Goal: Information Seeking & Learning: Learn about a topic

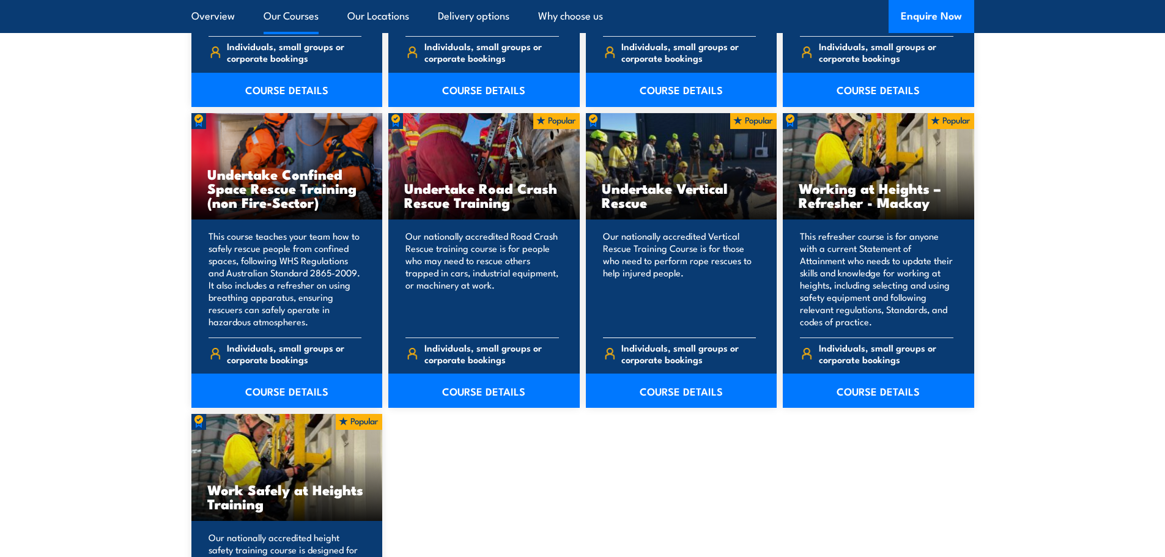
scroll to position [1253, 0]
click at [288, 388] on link "COURSE DETAILS" at bounding box center [286, 390] width 191 height 34
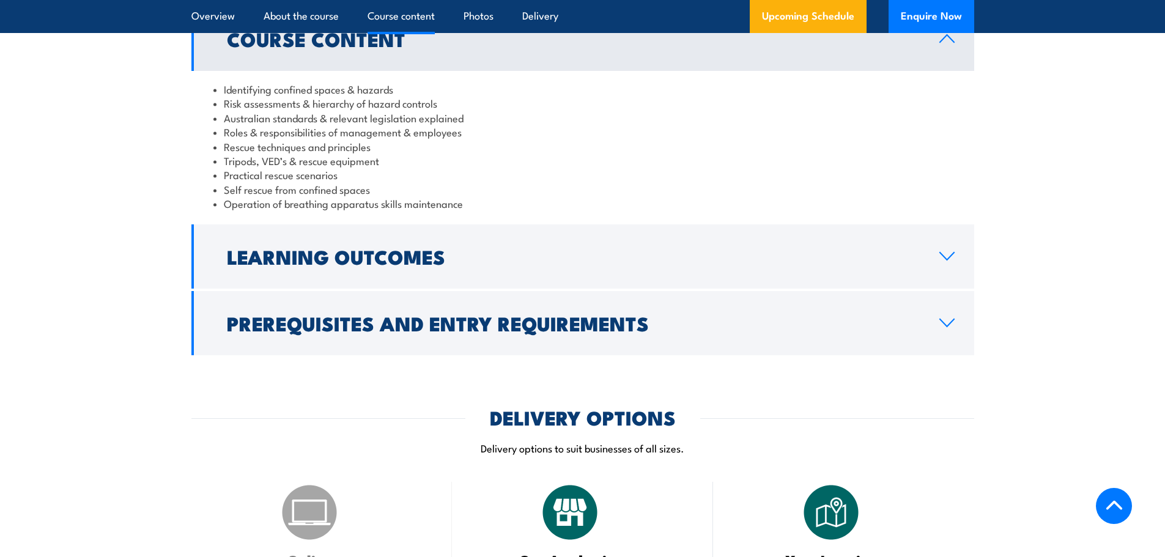
scroll to position [1360, 0]
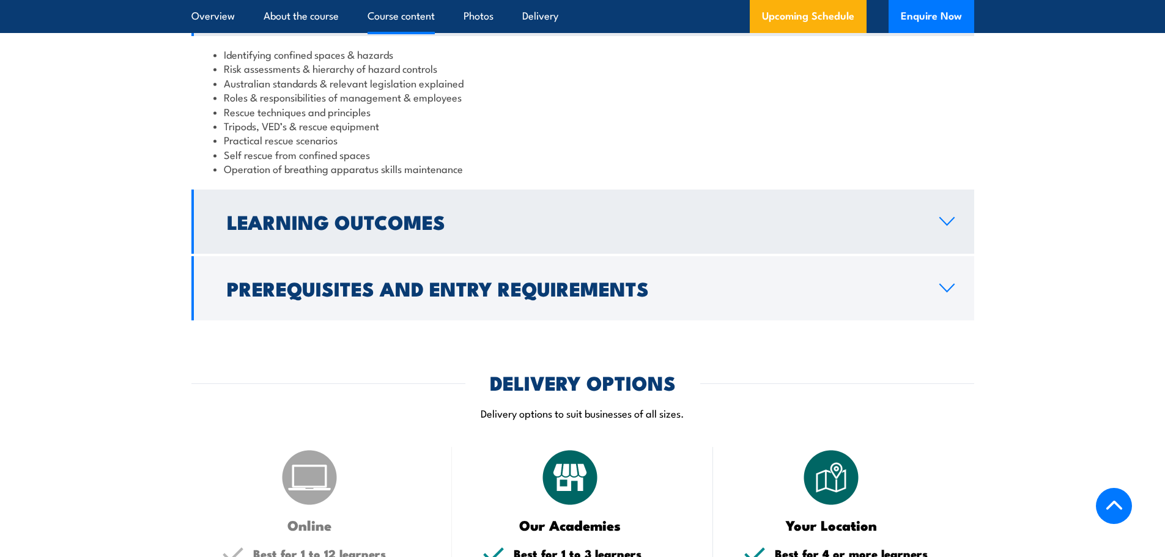
click at [330, 216] on h2 "Learning Outcomes" at bounding box center [573, 221] width 693 height 17
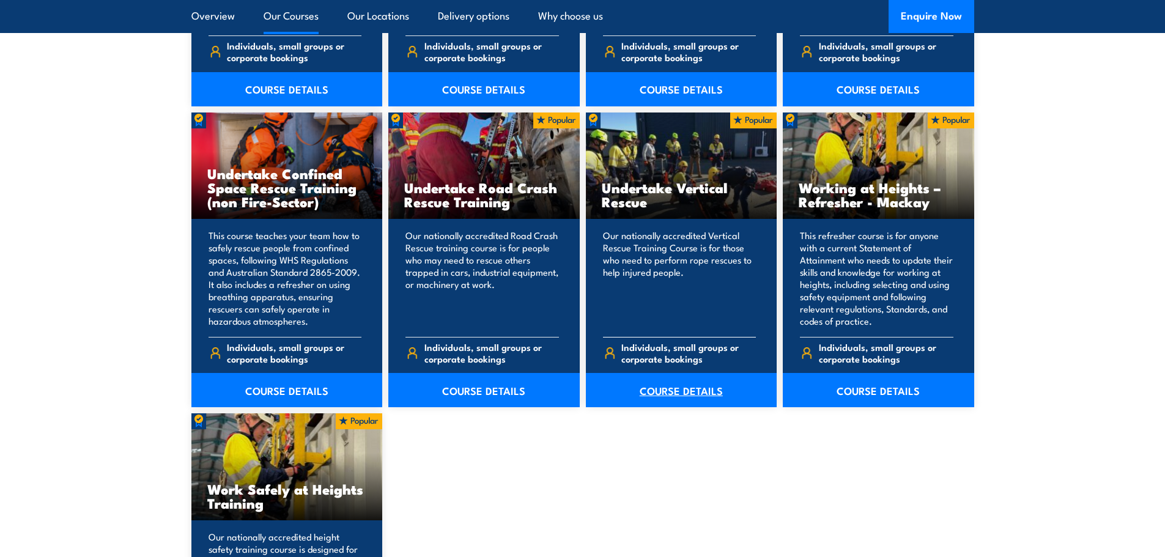
click at [655, 394] on link "COURSE DETAILS" at bounding box center [681, 390] width 191 height 34
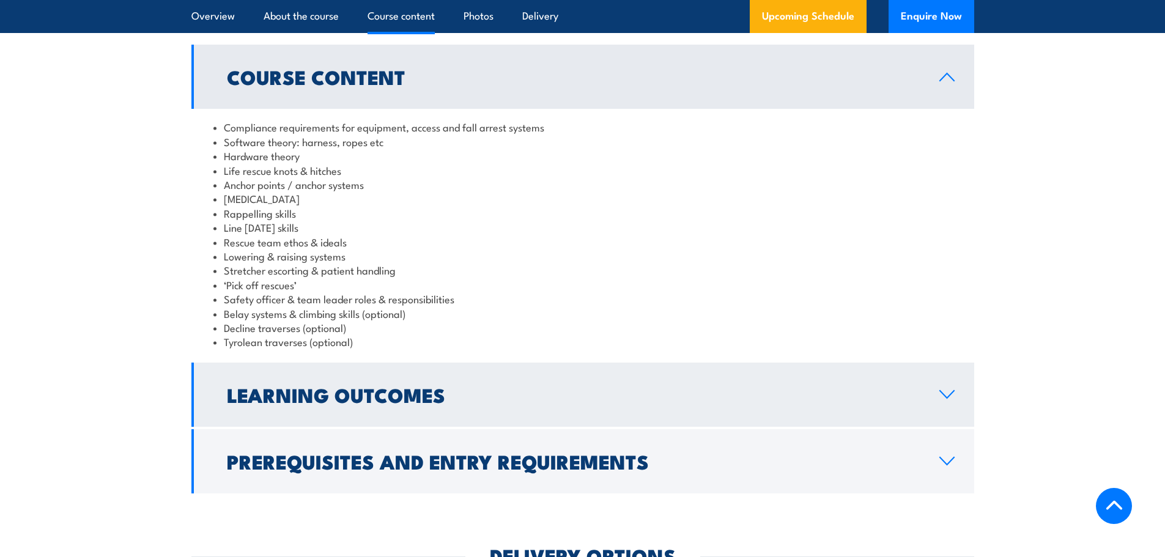
scroll to position [1024, 0]
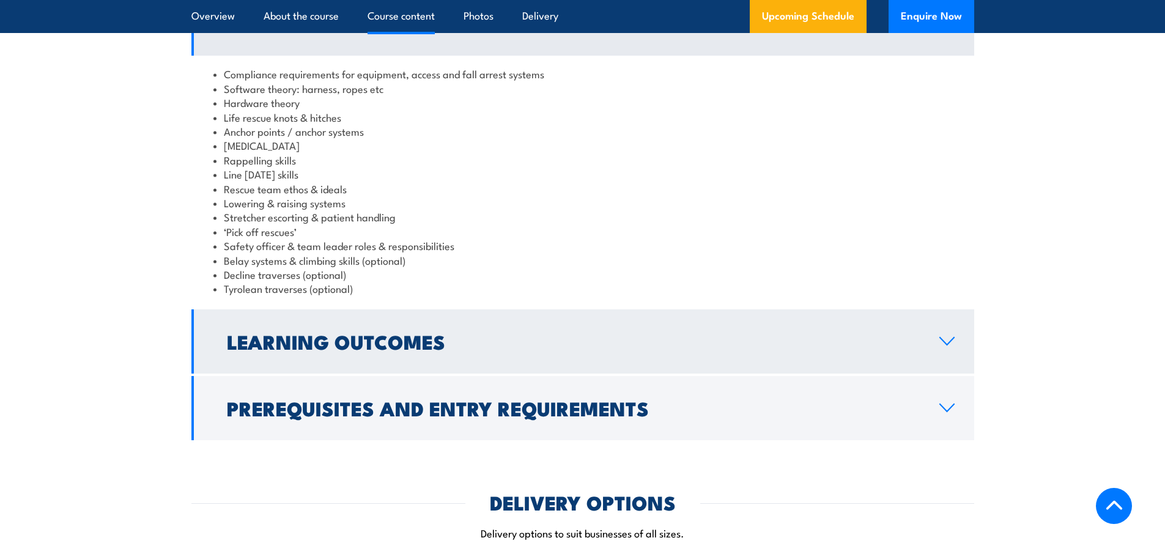
click at [352, 336] on h2 "Learning Outcomes" at bounding box center [573, 341] width 693 height 17
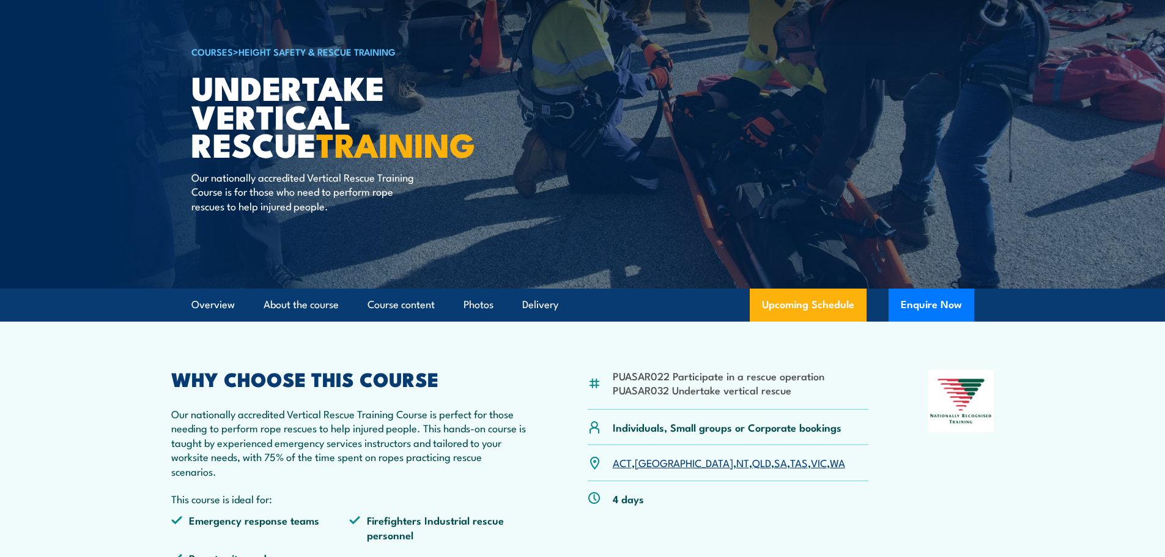
scroll to position [0, 0]
